Goal: Transaction & Acquisition: Purchase product/service

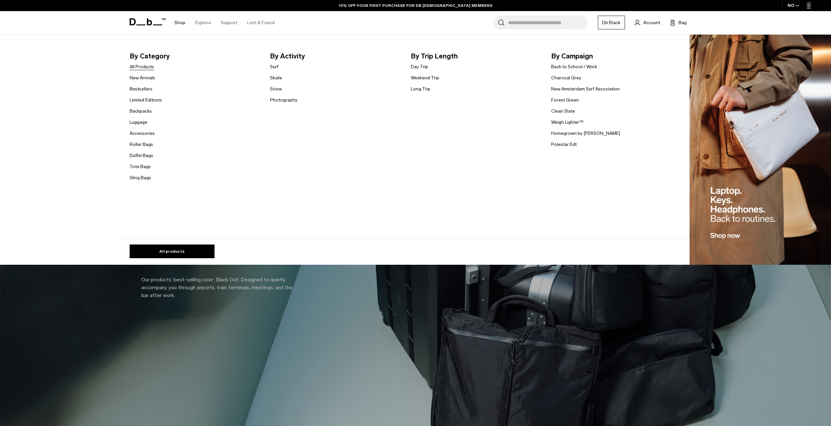
click at [139, 64] on link "All Products" at bounding box center [142, 66] width 24 height 7
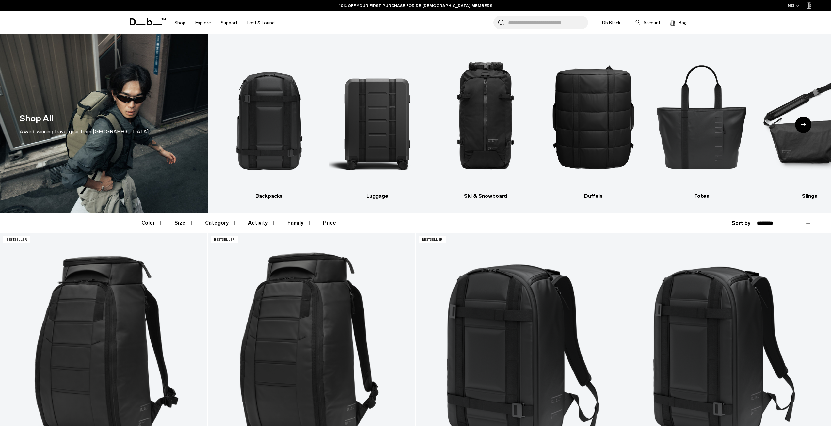
click at [333, 217] on button "Price" at bounding box center [334, 223] width 22 height 19
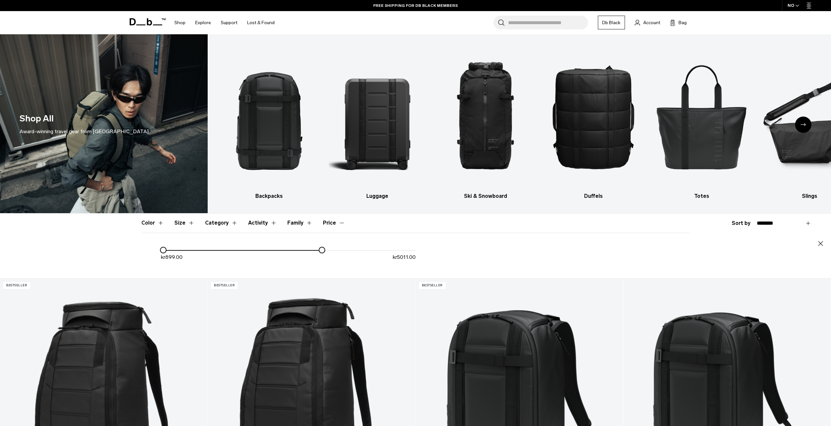
drag, startPoint x: 417, startPoint y: 251, endPoint x: 321, endPoint y: 264, distance: 96.6
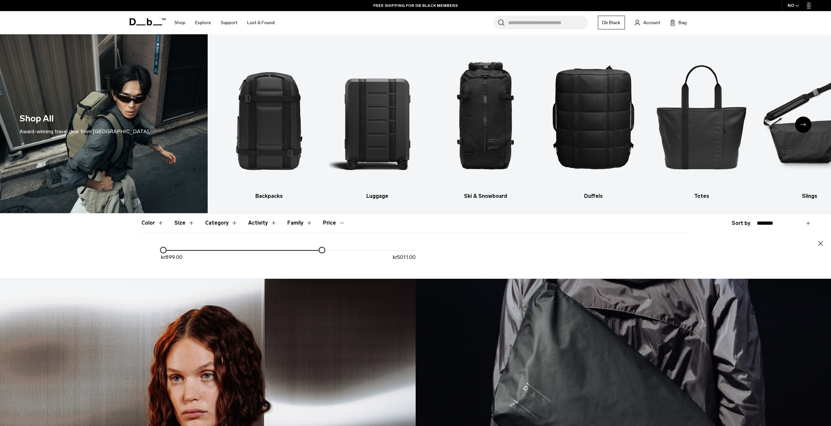
click at [321, 264] on div "kr 899.00 kr 5011.00" at bounding box center [288, 256] width 255 height 20
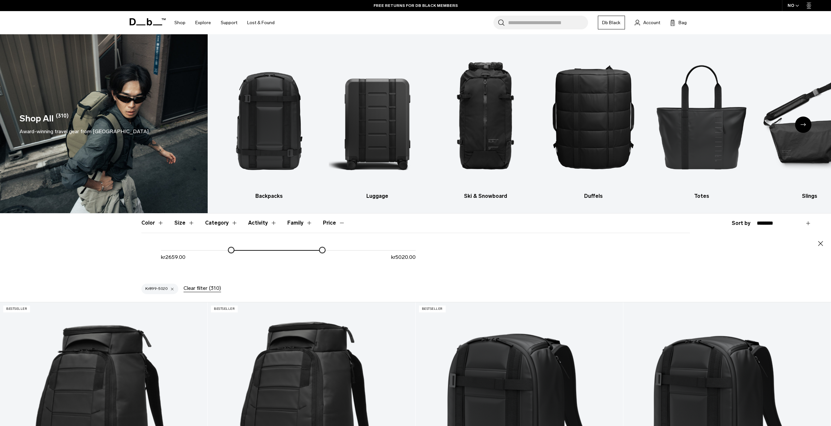
drag, startPoint x: 165, startPoint y: 249, endPoint x: 233, endPoint y: 254, distance: 68.1
click at [233, 254] on div "kr 2659.00 kr 5020.00" at bounding box center [288, 256] width 255 height 20
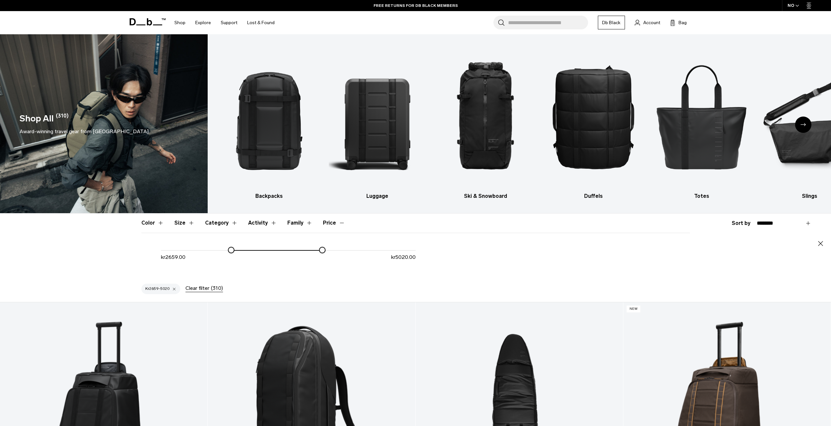
click at [96, 259] on div "Color Size Category Activity Family Price Close Blue" at bounding box center [415, 246] width 831 height 65
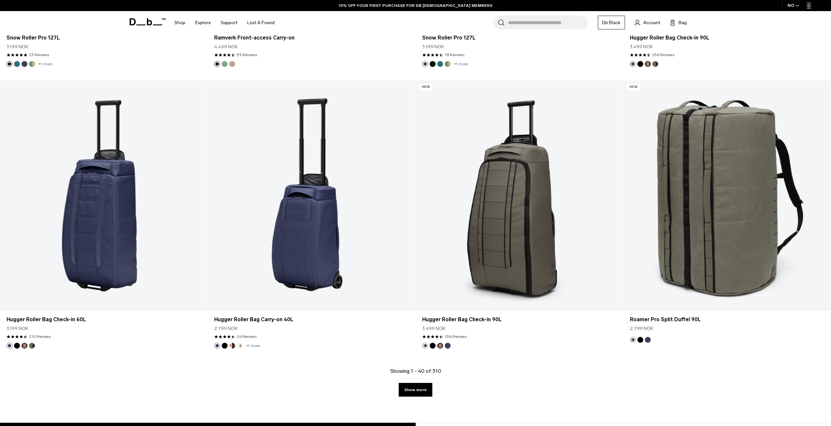
scroll to position [864, 0]
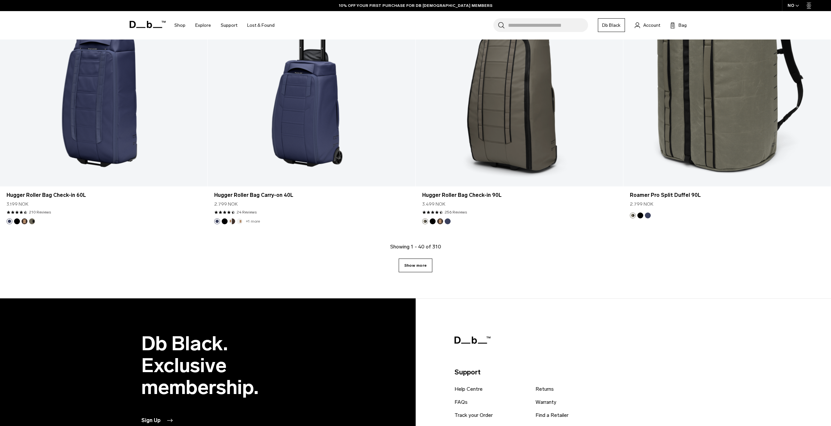
click at [413, 262] on link "Show more" at bounding box center [416, 266] width 34 height 14
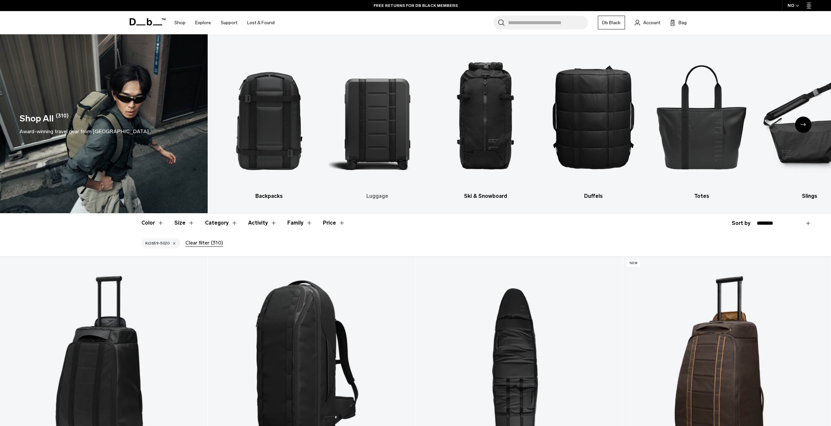
drag, startPoint x: 405, startPoint y: 354, endPoint x: 395, endPoint y: 164, distance: 190.3
click at [796, 3] on div "NO" at bounding box center [793, 5] width 23 height 11
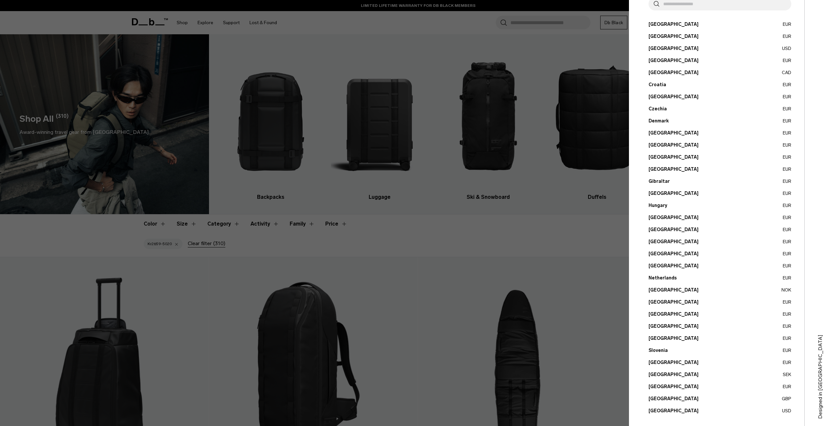
scroll to position [56, 0]
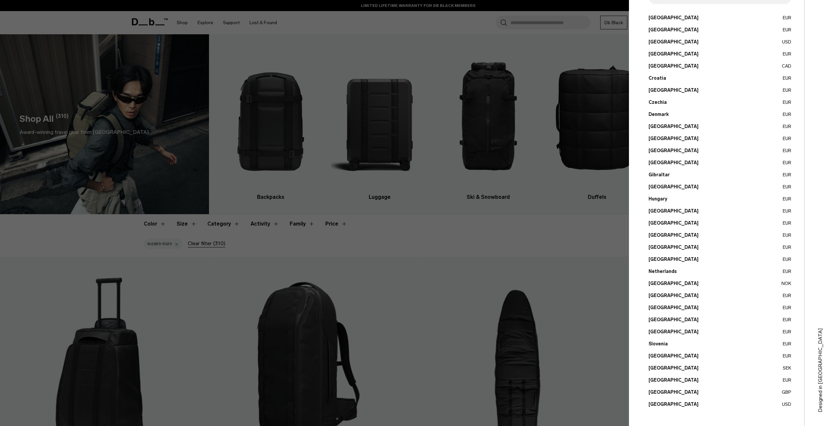
drag, startPoint x: 710, startPoint y: 221, endPoint x: 658, endPoint y: 371, distance: 158.3
click at [658, 371] on button "Sweden SEK" at bounding box center [720, 368] width 143 height 7
click at [664, 367] on button "Sweden SEK" at bounding box center [720, 368] width 143 height 7
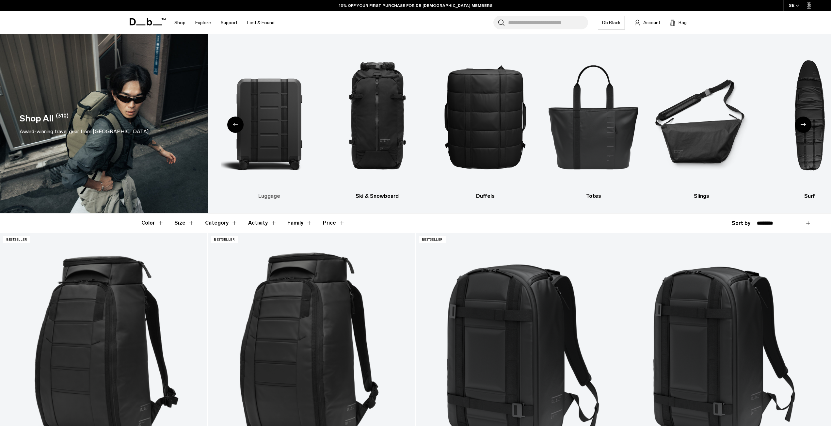
click at [261, 147] on img "2 / 10" at bounding box center [269, 116] width 97 height 145
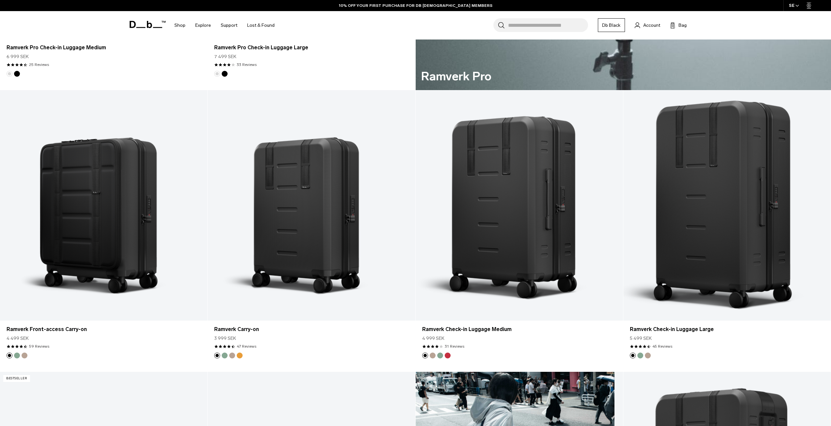
scroll to position [686, 0]
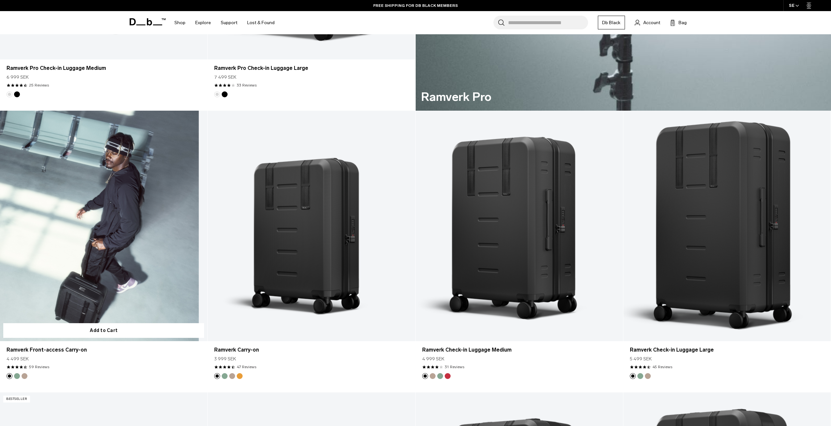
click at [122, 257] on link "Ramverk Front-access Carry-on" at bounding box center [103, 226] width 207 height 231
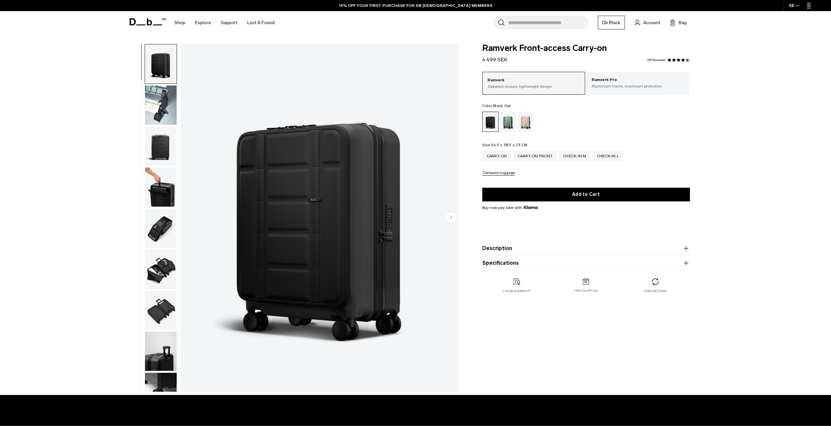
click at [172, 94] on img "button" at bounding box center [161, 105] width 32 height 39
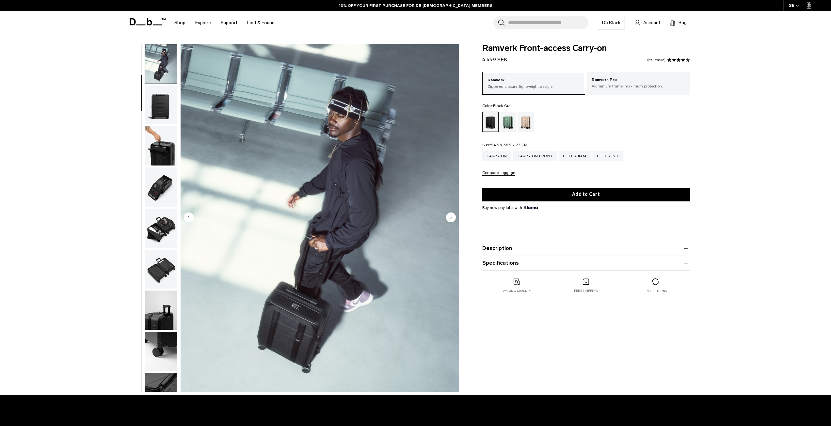
click at [154, 133] on img "button" at bounding box center [161, 145] width 32 height 39
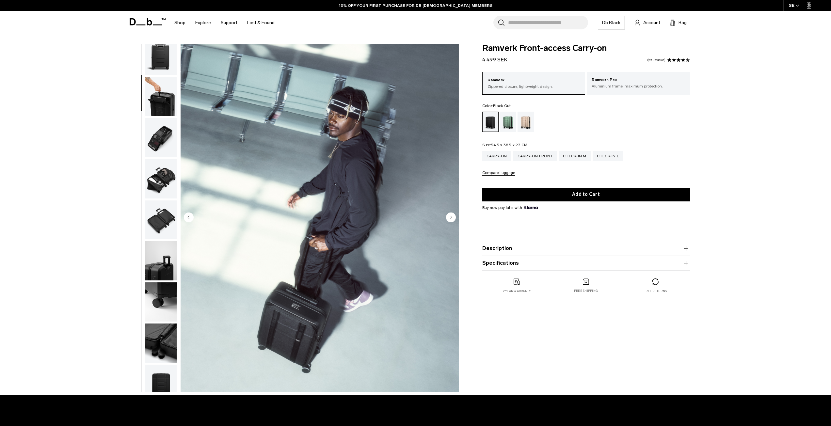
scroll to position [103, 0]
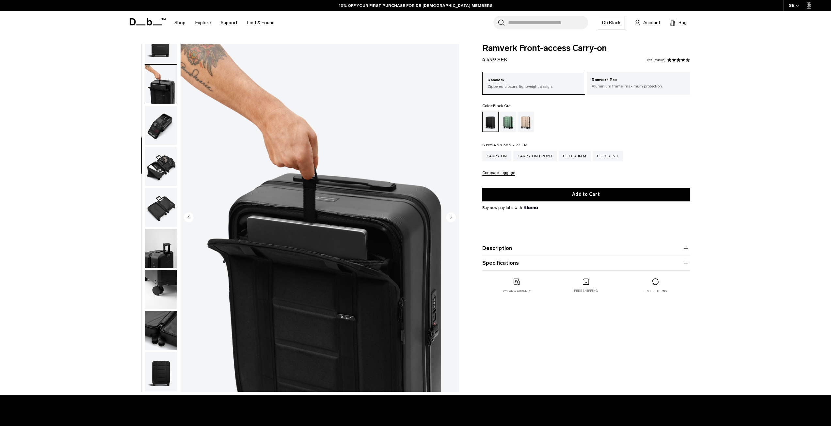
click at [159, 133] on img "button" at bounding box center [161, 125] width 32 height 39
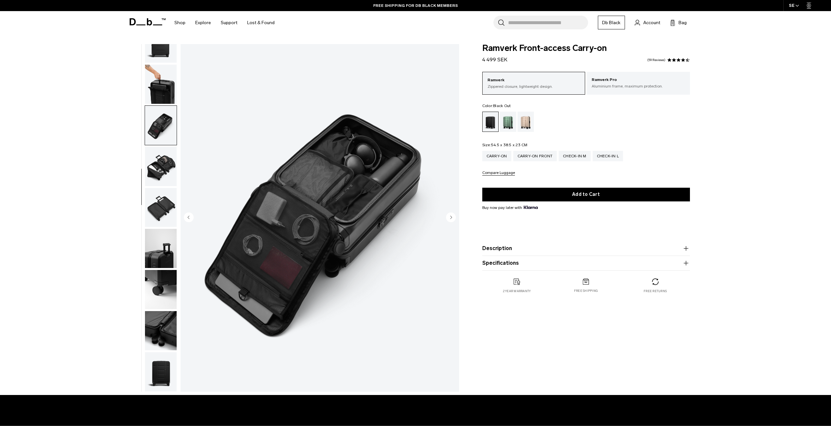
click at [166, 164] on img "button" at bounding box center [161, 166] width 32 height 39
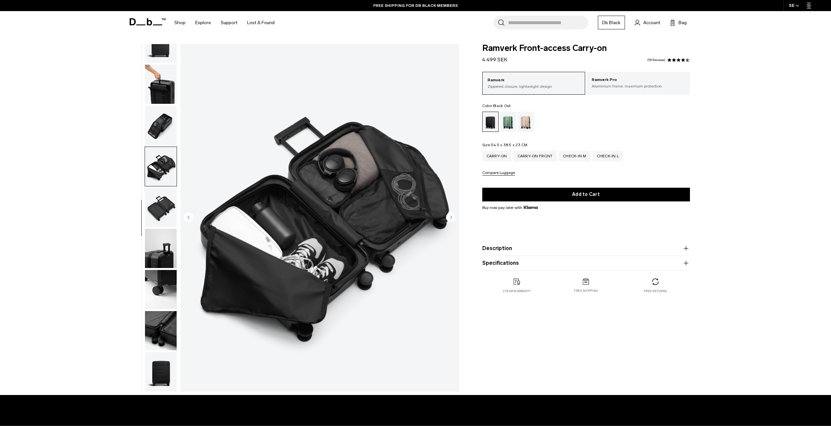
click at [165, 205] on img "button" at bounding box center [161, 207] width 32 height 39
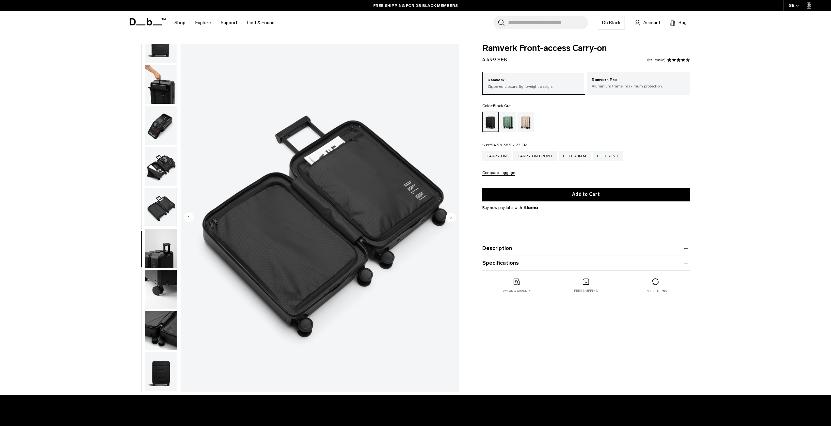
click at [157, 254] on img "button" at bounding box center [161, 248] width 32 height 39
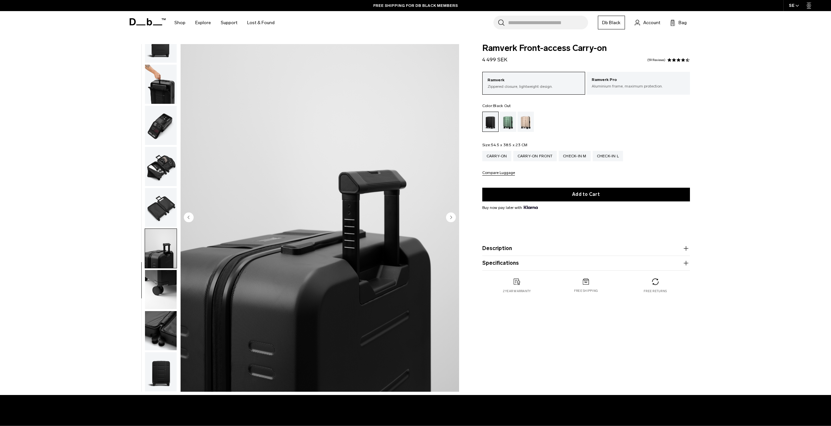
click at [155, 283] on img "button" at bounding box center [161, 289] width 32 height 39
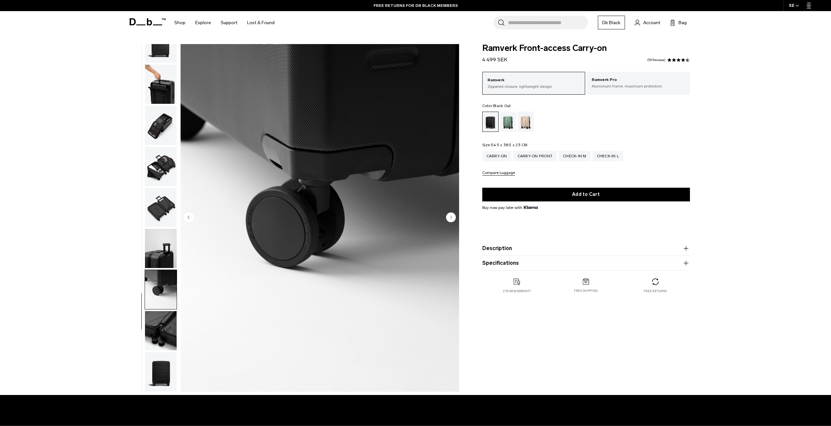
click at [164, 321] on img "button" at bounding box center [161, 330] width 32 height 39
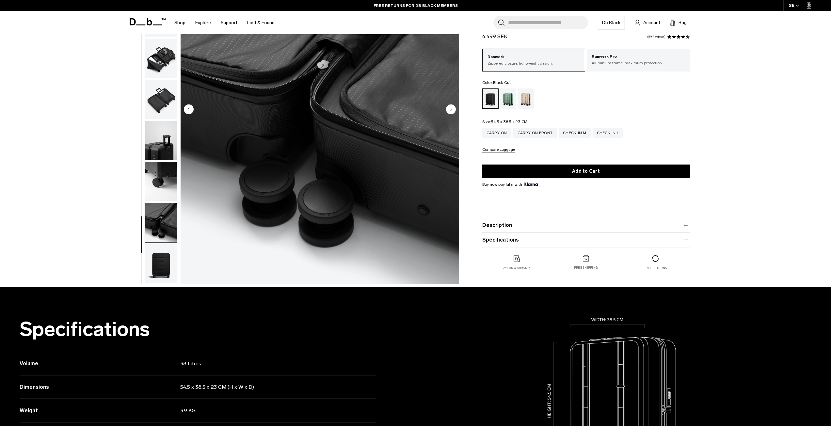
scroll to position [163, 0]
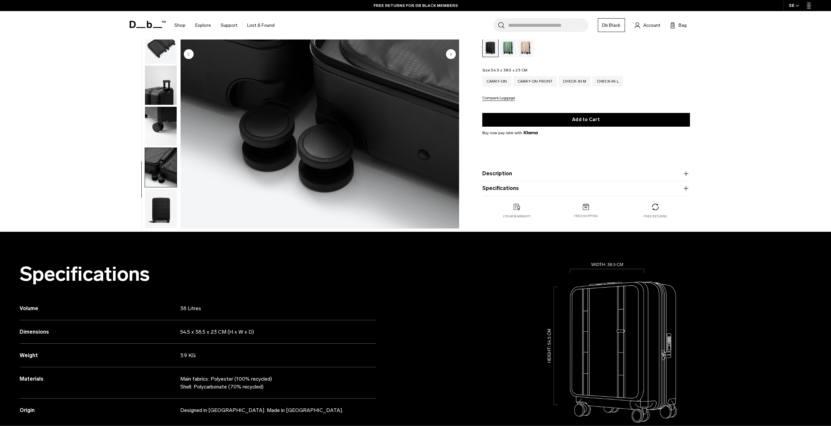
click at [160, 207] on img "button" at bounding box center [161, 208] width 32 height 39
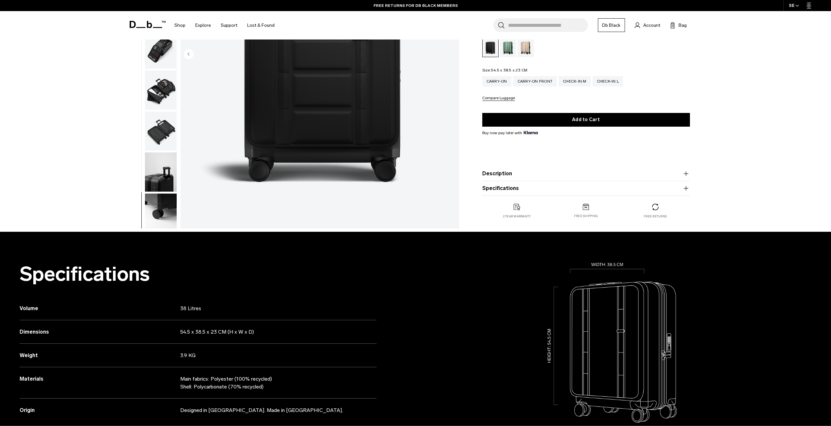
scroll to position [0, 0]
